Goal: Use online tool/utility

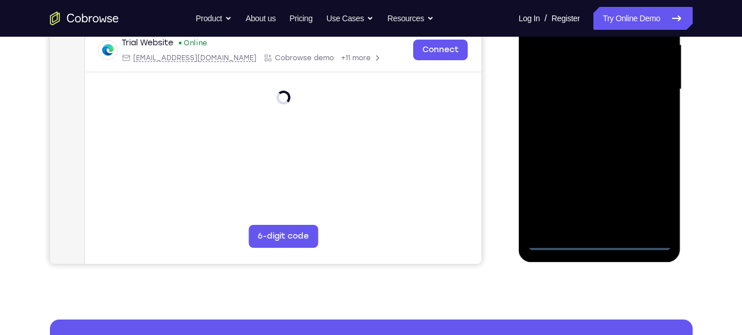
scroll to position [270, 0]
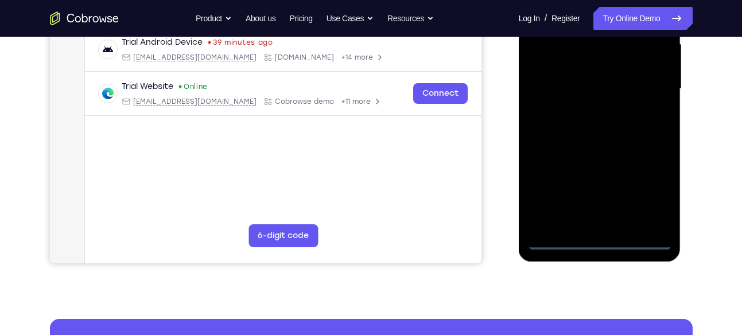
click at [601, 241] on div at bounding box center [599, 88] width 145 height 321
click at [649, 193] on div at bounding box center [599, 88] width 145 height 321
click at [652, 192] on div at bounding box center [599, 88] width 145 height 321
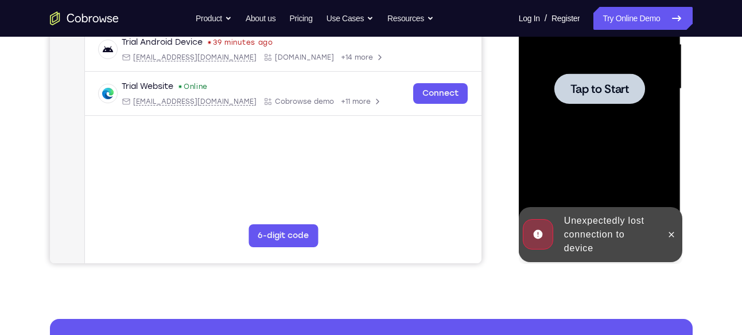
click at [603, 92] on span "Tap to Start" at bounding box center [600, 88] width 59 height 11
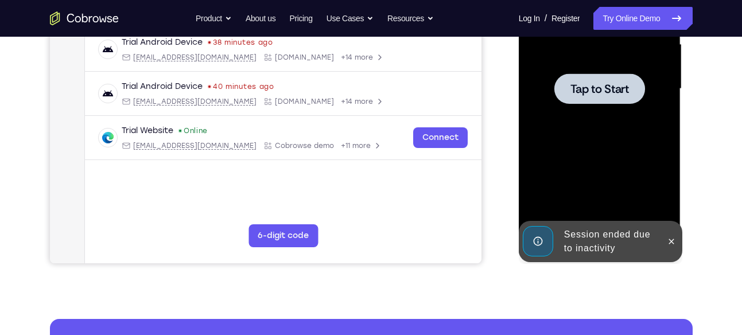
click at [635, 148] on div at bounding box center [599, 88] width 145 height 321
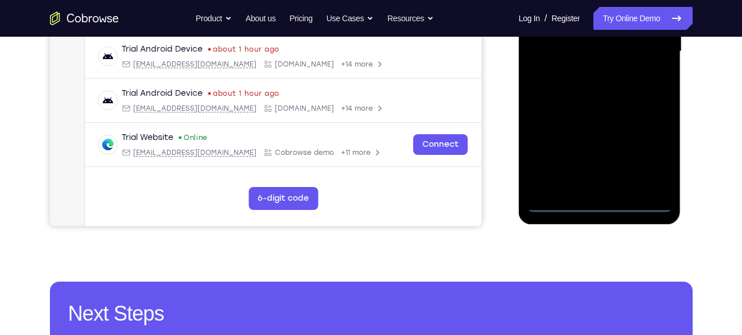
scroll to position [311, 0]
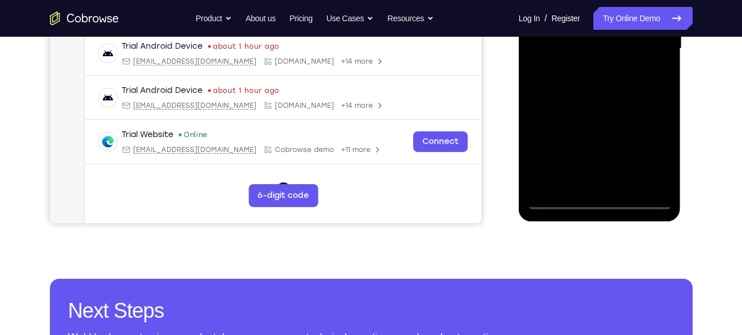
click at [600, 205] on div at bounding box center [599, 48] width 145 height 321
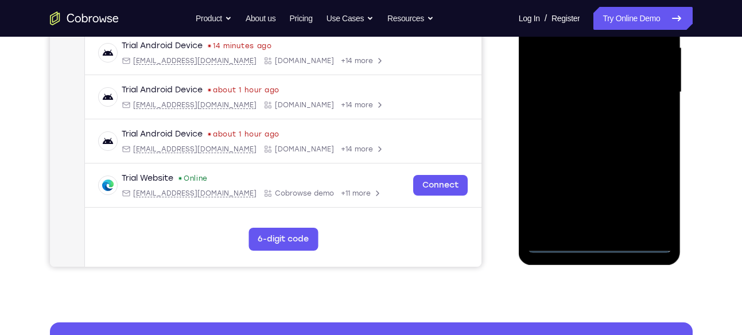
scroll to position [262, 0]
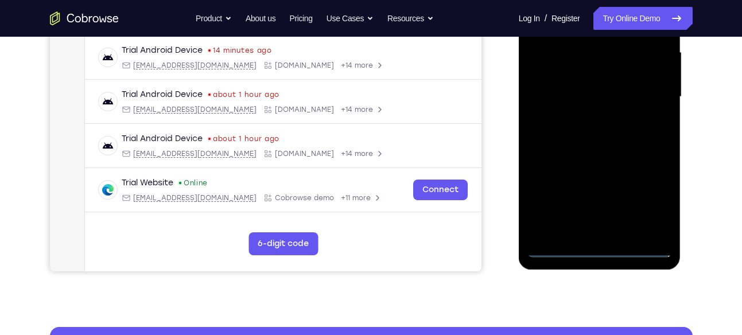
click at [651, 199] on div at bounding box center [599, 96] width 145 height 321
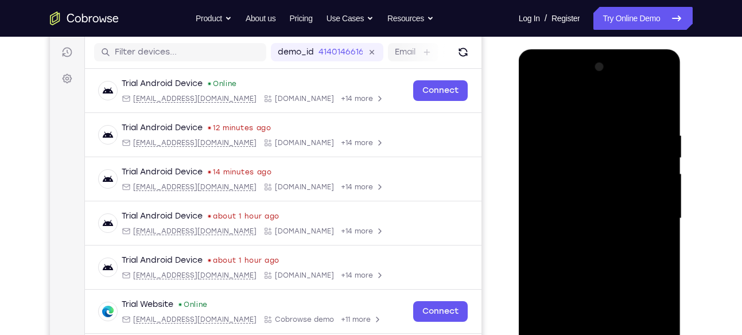
scroll to position [135, 0]
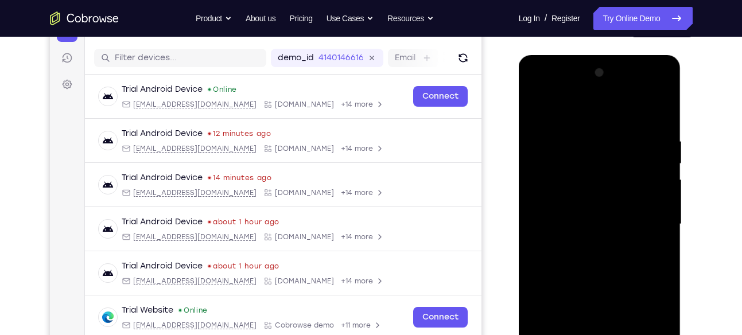
click at [546, 96] on div at bounding box center [599, 224] width 145 height 321
click at [653, 213] on div at bounding box center [599, 224] width 145 height 321
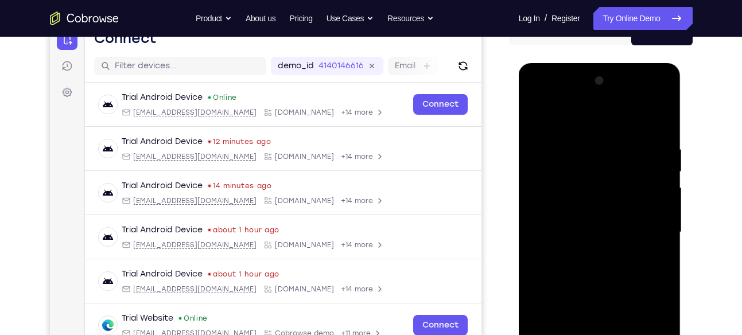
click at [585, 253] on div at bounding box center [599, 232] width 145 height 321
click at [580, 226] on div at bounding box center [599, 232] width 145 height 321
click at [641, 185] on div at bounding box center [599, 232] width 145 height 321
click at [606, 205] on div at bounding box center [599, 232] width 145 height 321
click at [658, 207] on div at bounding box center [599, 232] width 145 height 321
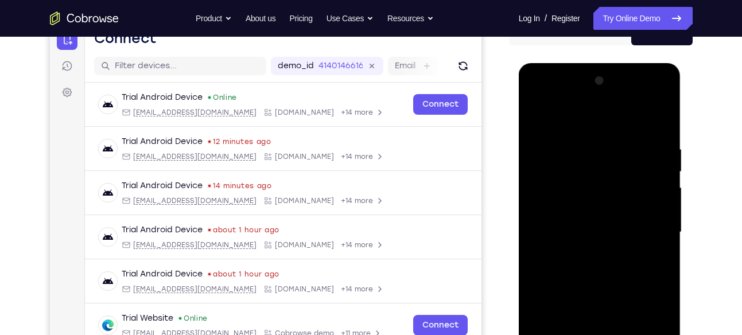
click at [600, 228] on div at bounding box center [599, 232] width 145 height 321
click at [600, 231] on div at bounding box center [599, 232] width 145 height 321
click at [606, 231] on div at bounding box center [599, 232] width 145 height 321
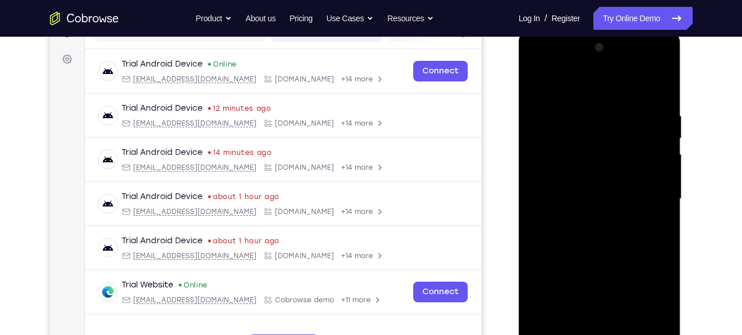
scroll to position [159, 0]
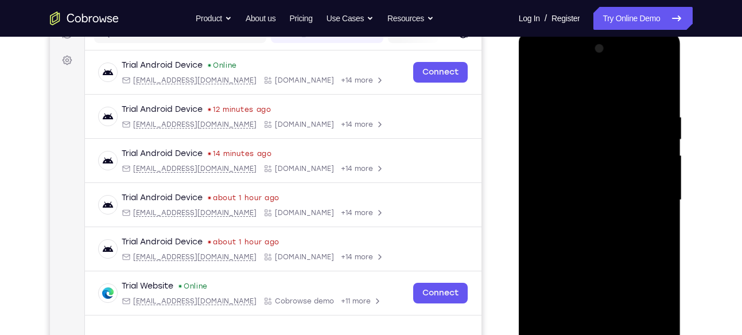
click at [667, 104] on div at bounding box center [599, 200] width 145 height 321
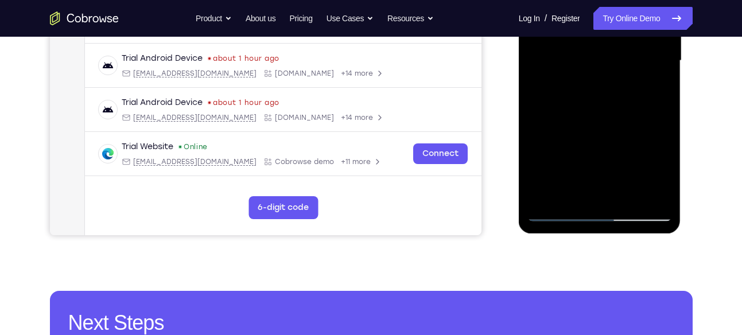
scroll to position [299, 0]
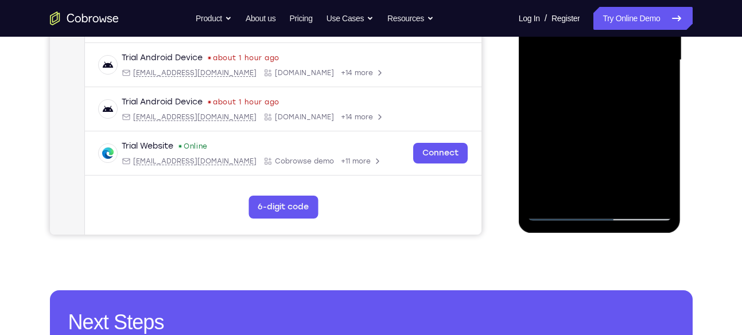
click at [627, 197] on div at bounding box center [599, 60] width 145 height 321
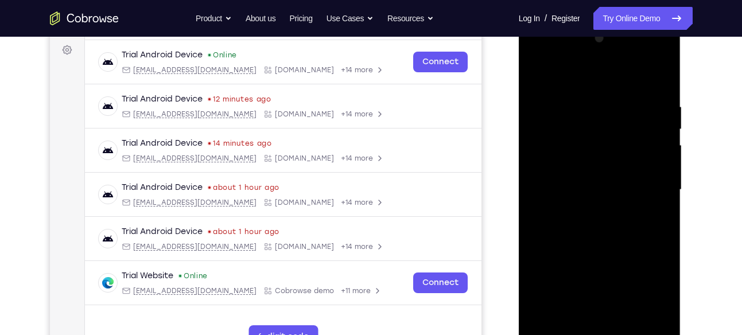
scroll to position [169, 0]
click at [610, 251] on div at bounding box center [599, 190] width 145 height 321
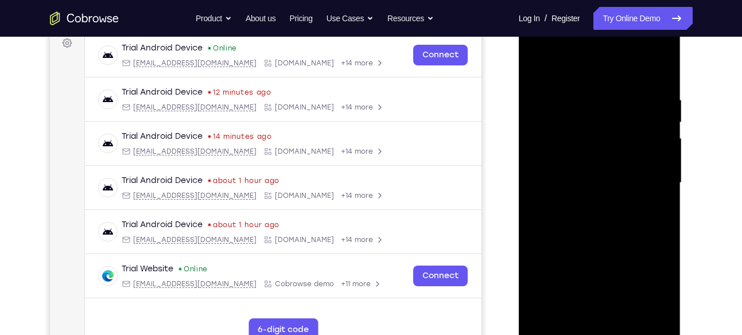
scroll to position [180, 0]
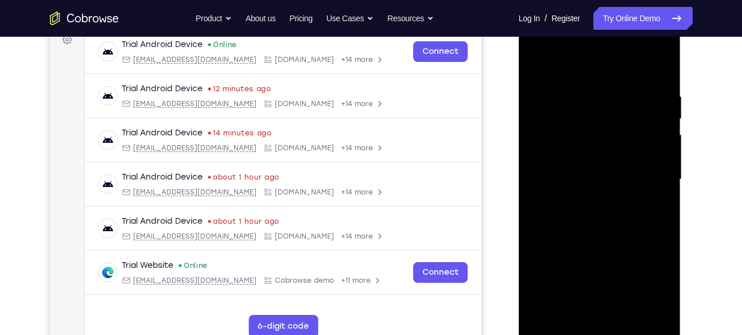
click at [575, 230] on div at bounding box center [599, 179] width 145 height 321
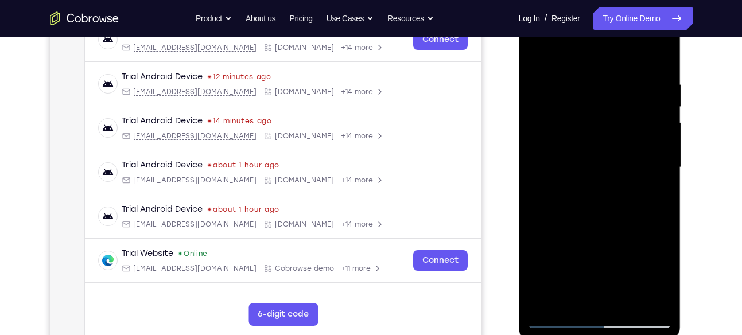
drag, startPoint x: 630, startPoint y: 107, endPoint x: 626, endPoint y: 188, distance: 81.0
click at [626, 188] on div at bounding box center [599, 167] width 145 height 321
drag, startPoint x: 616, startPoint y: 139, endPoint x: 638, endPoint y: 245, distance: 107.3
click at [638, 245] on div at bounding box center [599, 167] width 145 height 321
drag, startPoint x: 634, startPoint y: 161, endPoint x: 634, endPoint y: 253, distance: 91.8
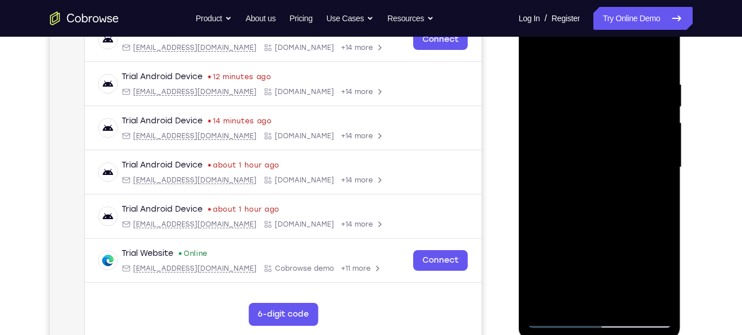
click at [634, 253] on div at bounding box center [599, 167] width 145 height 321
drag, startPoint x: 628, startPoint y: 147, endPoint x: 639, endPoint y: 86, distance: 61.7
click at [639, 86] on div at bounding box center [599, 167] width 145 height 321
drag, startPoint x: 639, startPoint y: 198, endPoint x: 633, endPoint y: 126, distance: 72.0
click at [633, 126] on div at bounding box center [599, 167] width 145 height 321
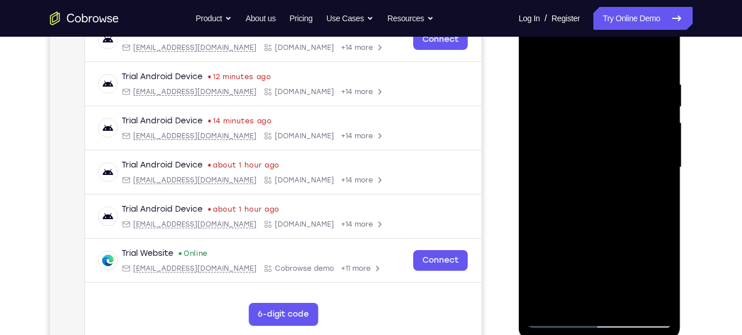
drag, startPoint x: 627, startPoint y: 223, endPoint x: 627, endPoint y: 170, distance: 52.2
click at [627, 170] on div at bounding box center [599, 167] width 145 height 321
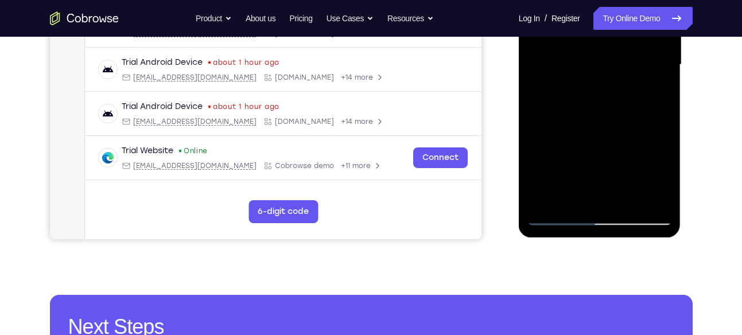
scroll to position [296, 0]
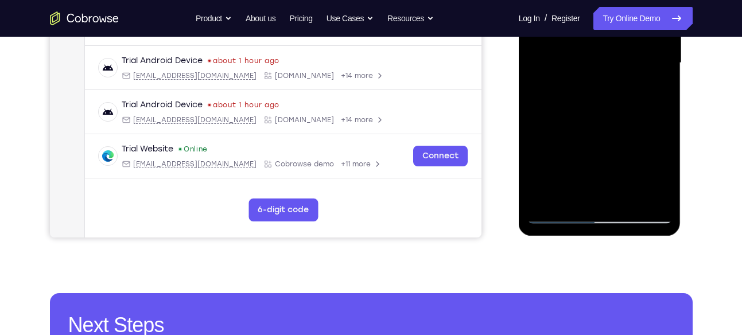
click at [558, 215] on div at bounding box center [599, 62] width 145 height 321
click at [560, 215] on div at bounding box center [599, 62] width 145 height 321
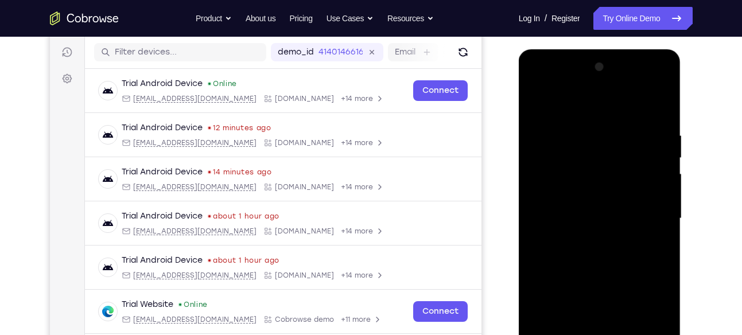
scroll to position [138, 0]
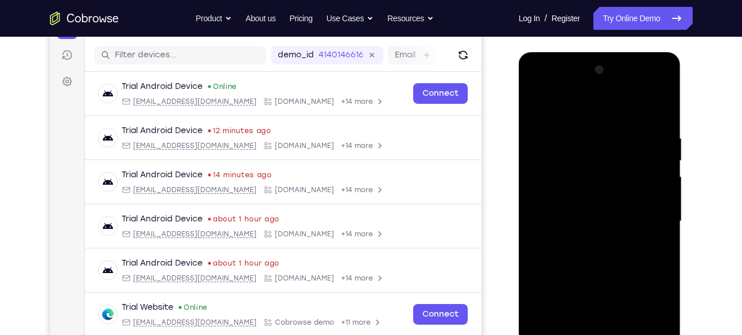
click at [542, 104] on div at bounding box center [599, 221] width 145 height 321
